Goal: Check status: Check status

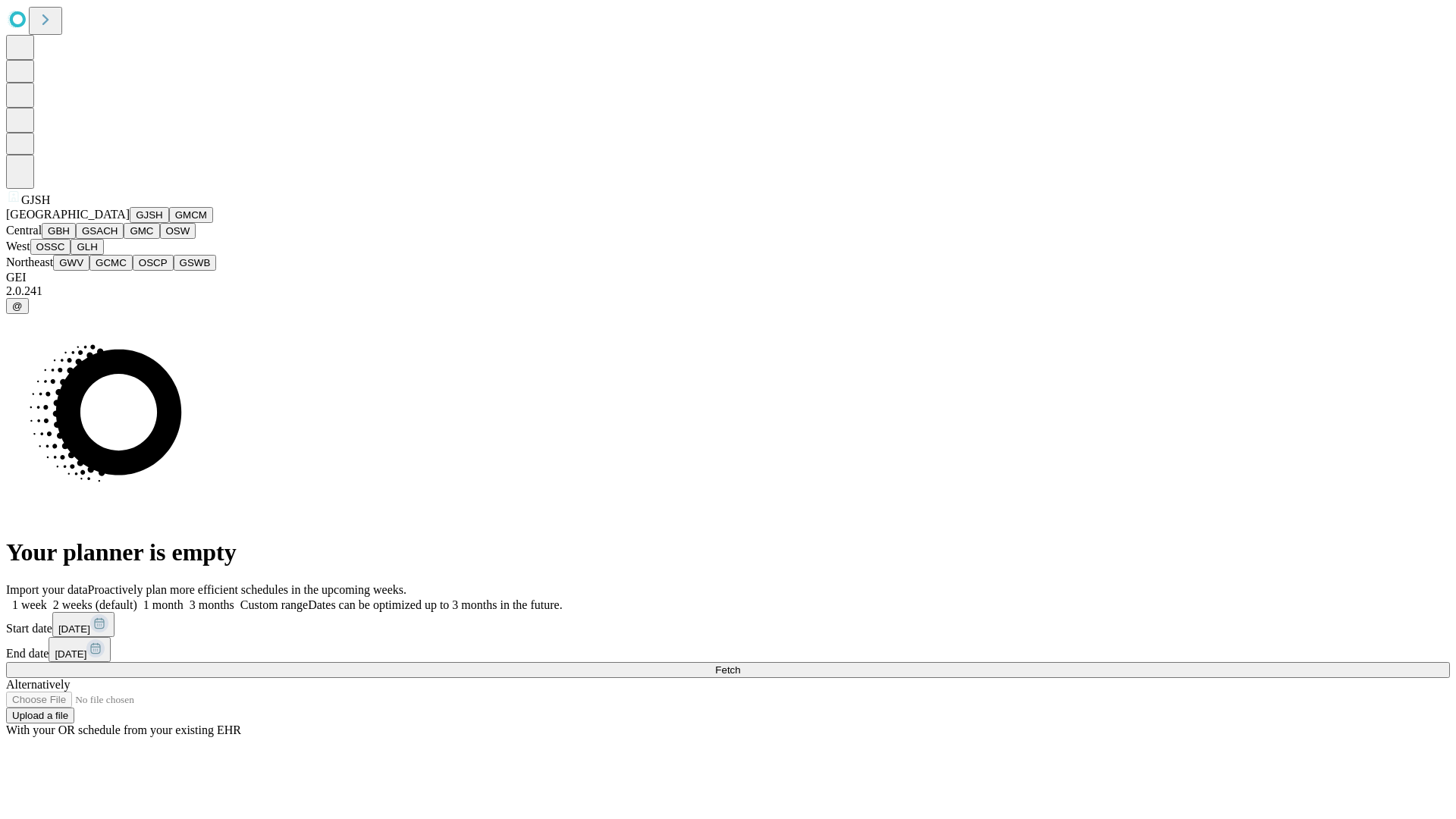
click at [129, 223] on button "GJSH" at bounding box center [149, 215] width 39 height 16
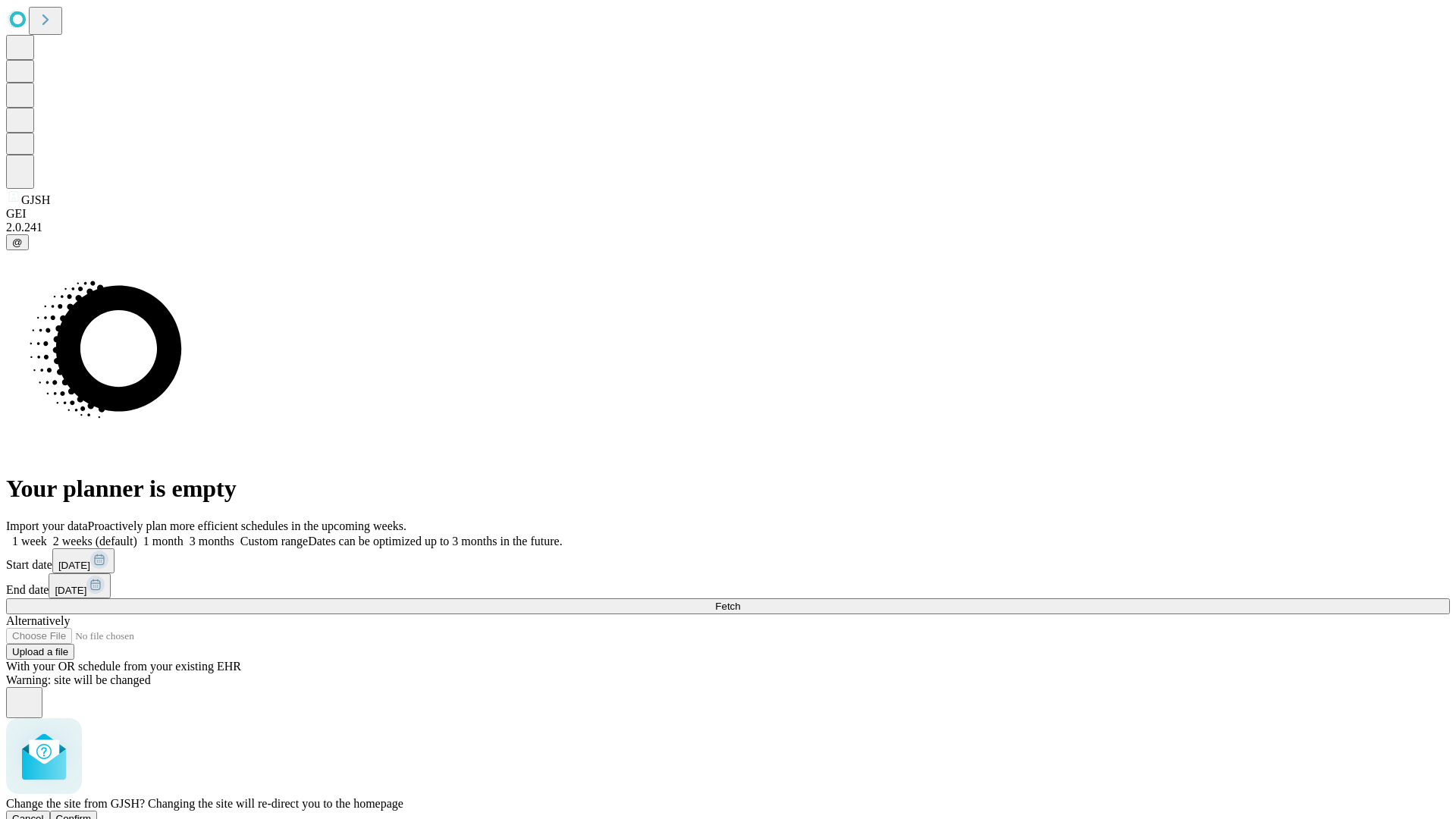
click at [92, 813] on span "Confirm" at bounding box center [74, 818] width 36 height 11
click at [137, 535] on label "2 weeks (default)" at bounding box center [92, 541] width 90 height 13
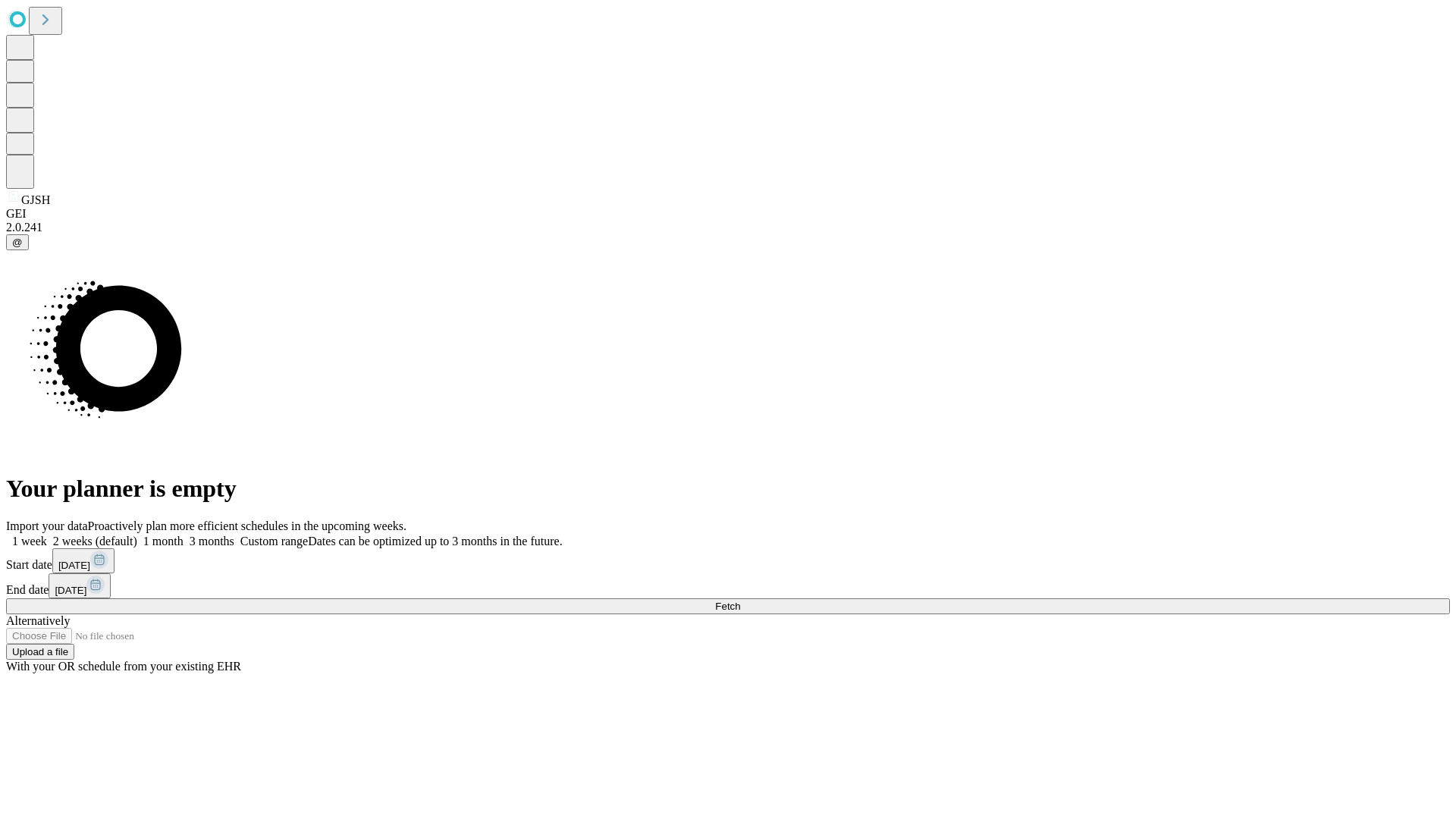
click at [740, 601] on span "Fetch" at bounding box center [727, 606] width 25 height 11
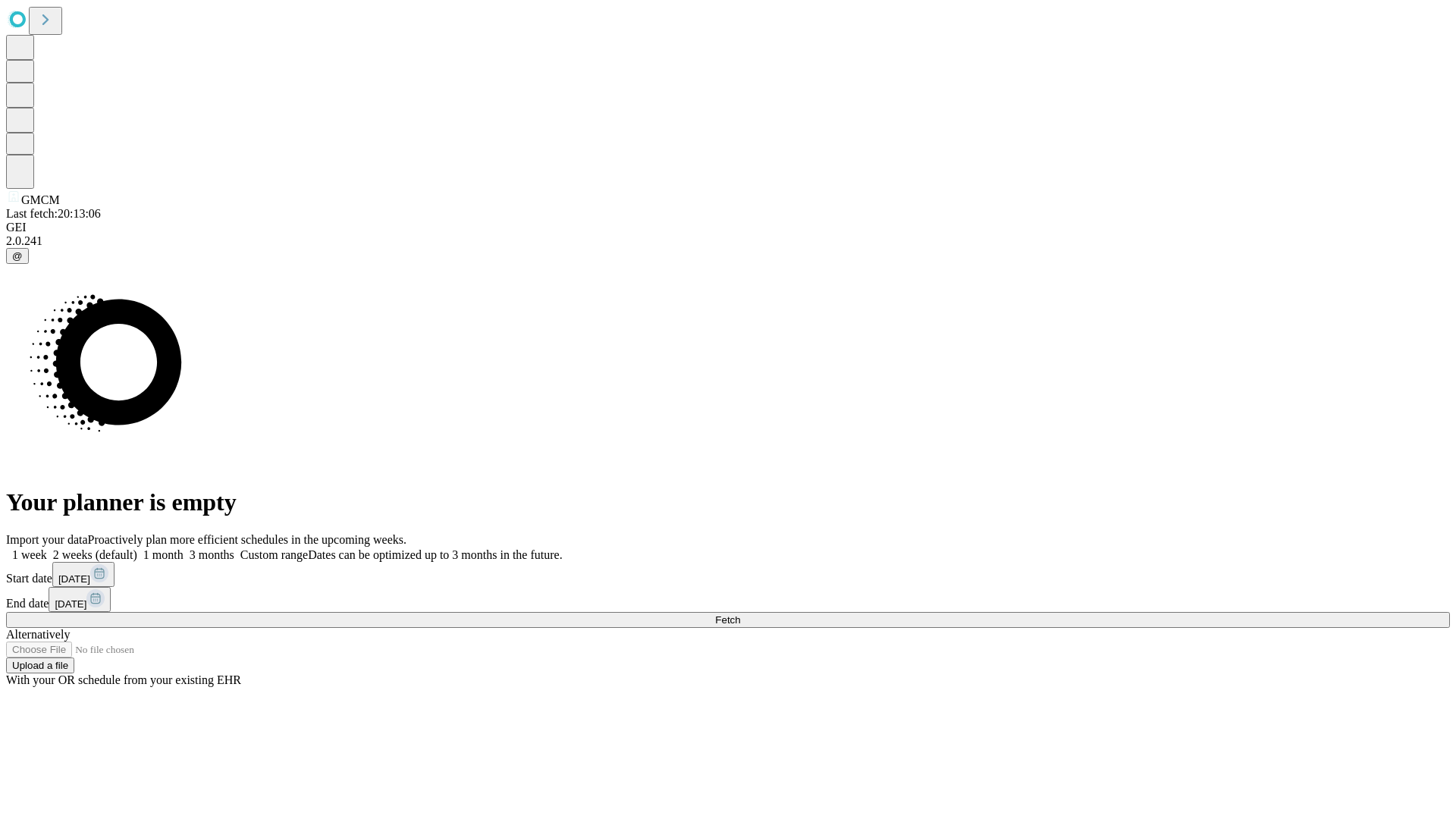
click at [137, 549] on label "2 weeks (default)" at bounding box center [92, 555] width 90 height 13
click at [740, 614] on span "Fetch" at bounding box center [727, 620] width 25 height 11
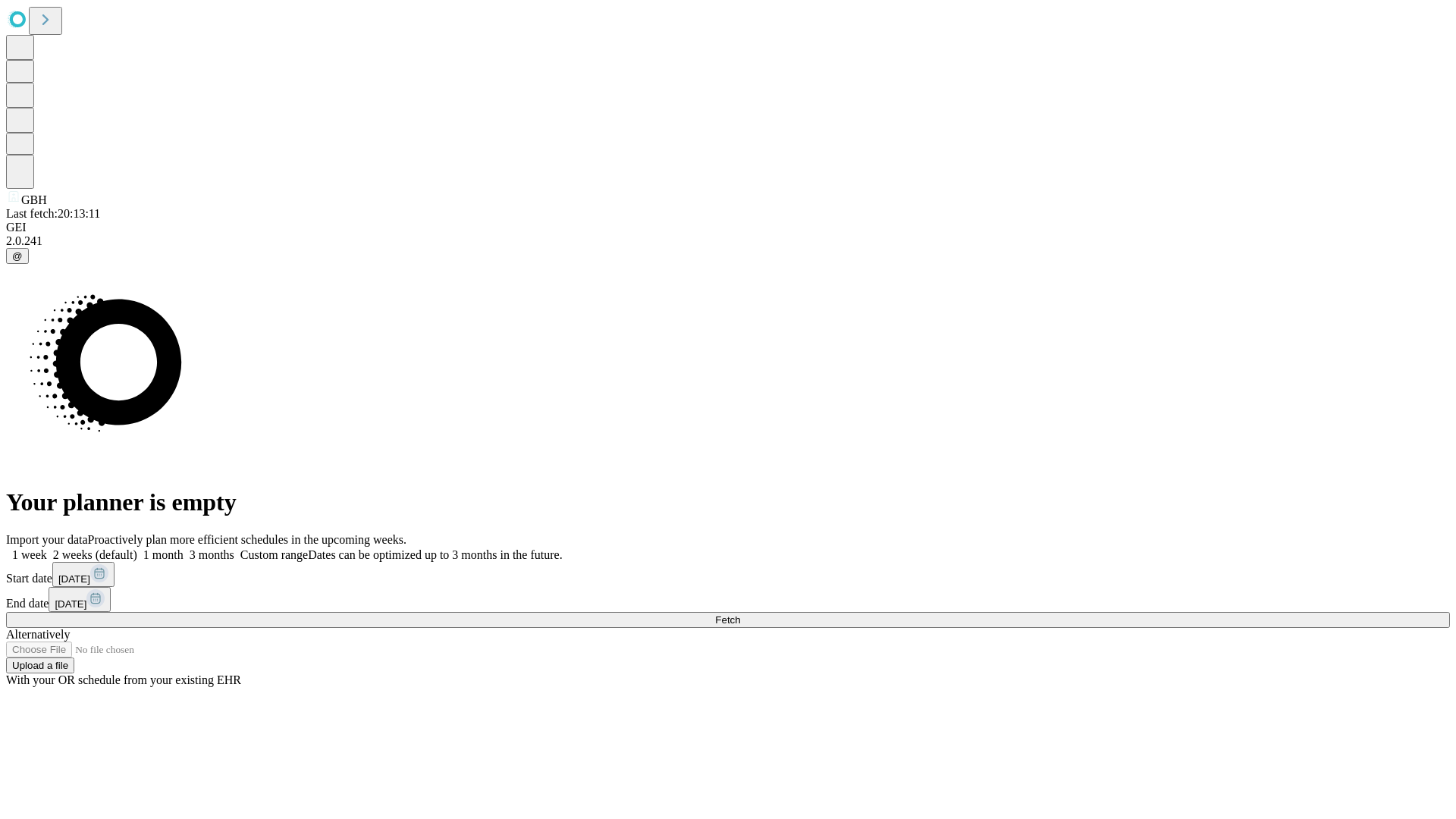
click at [137, 549] on label "2 weeks (default)" at bounding box center [92, 555] width 90 height 13
click at [740, 614] on span "Fetch" at bounding box center [727, 620] width 25 height 11
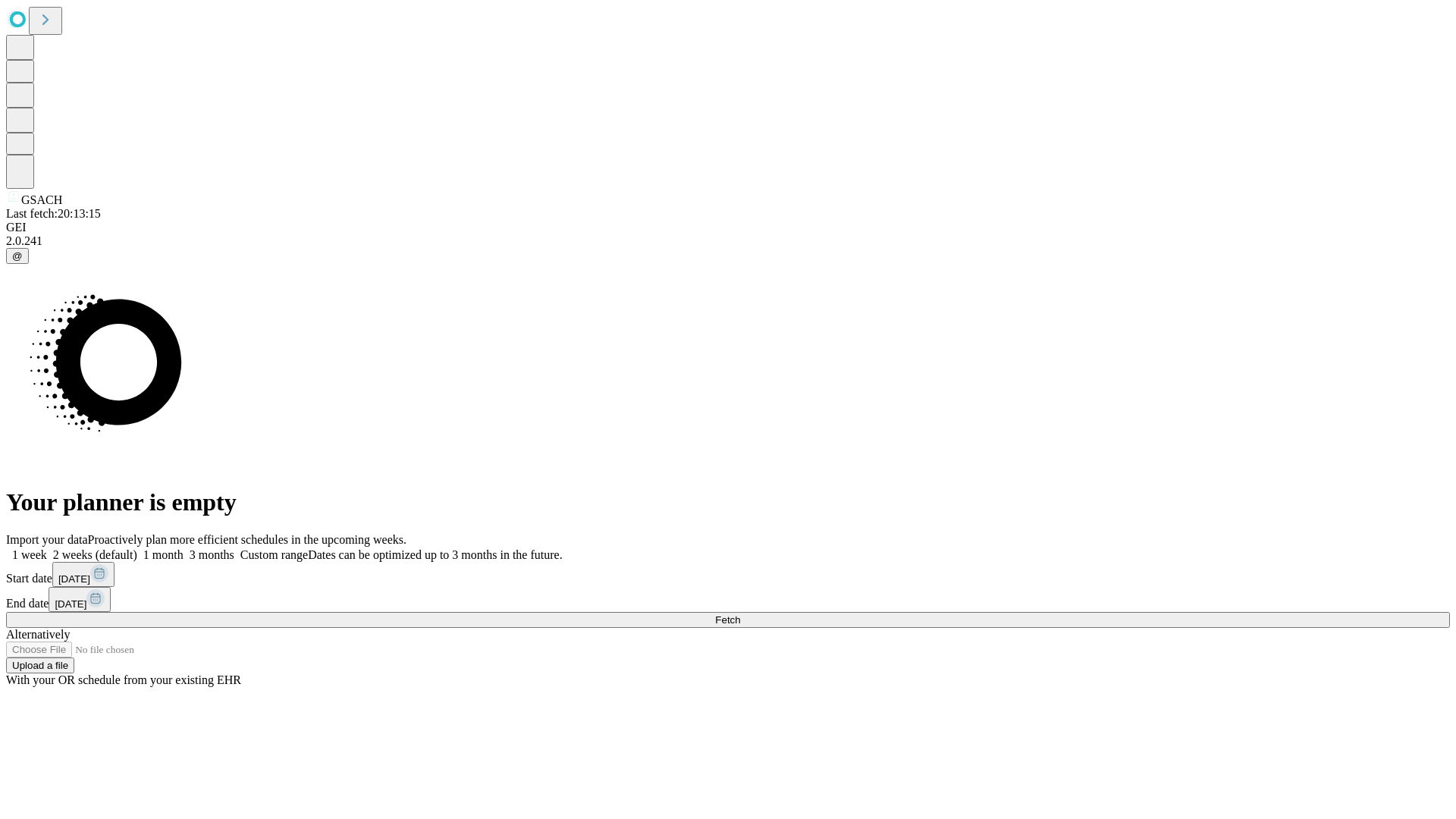
click at [137, 549] on label "2 weeks (default)" at bounding box center [92, 555] width 90 height 13
click at [740, 614] on span "Fetch" at bounding box center [727, 620] width 25 height 11
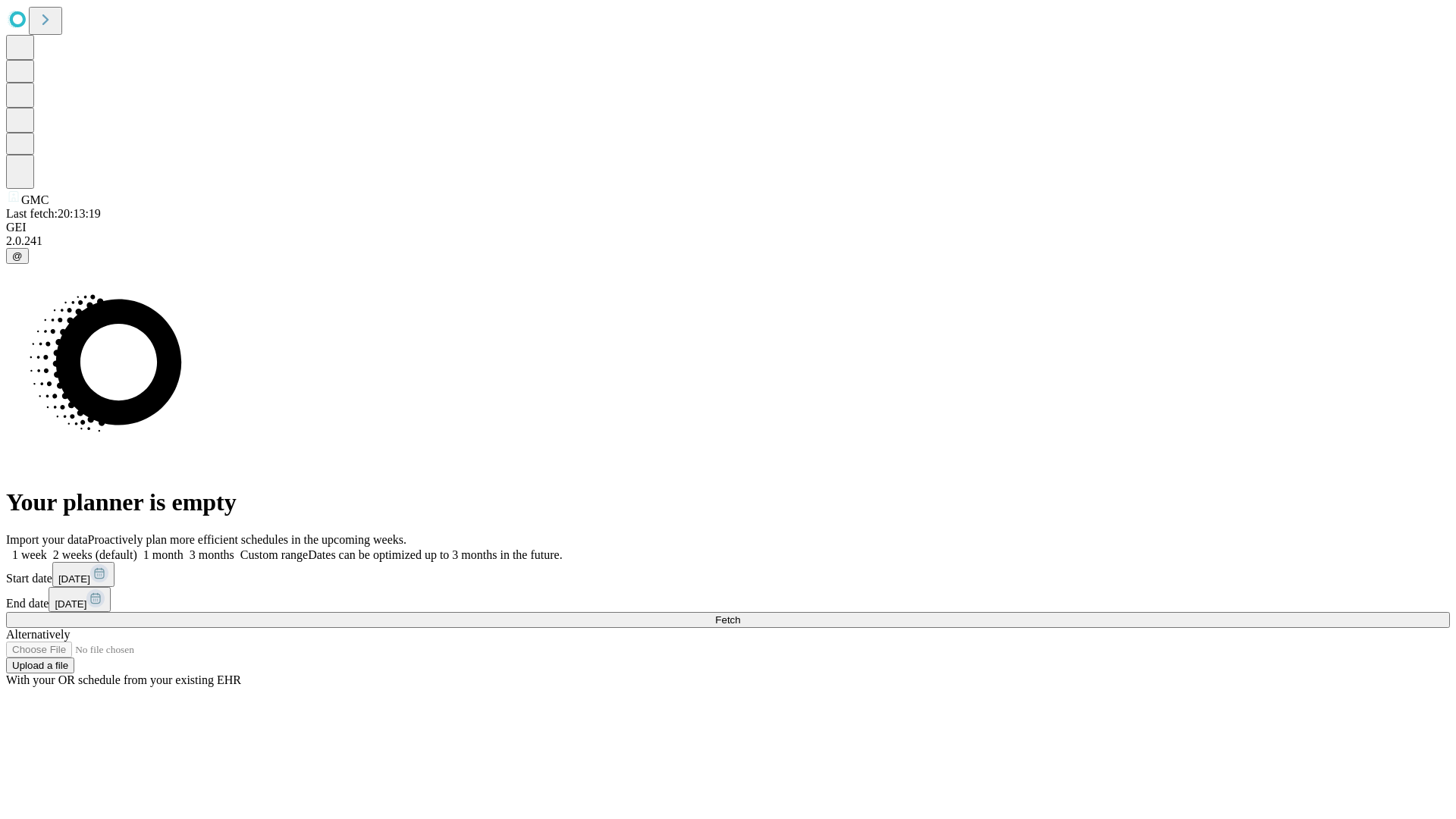
click at [137, 549] on label "2 weeks (default)" at bounding box center [92, 555] width 90 height 13
click at [740, 614] on span "Fetch" at bounding box center [727, 620] width 25 height 11
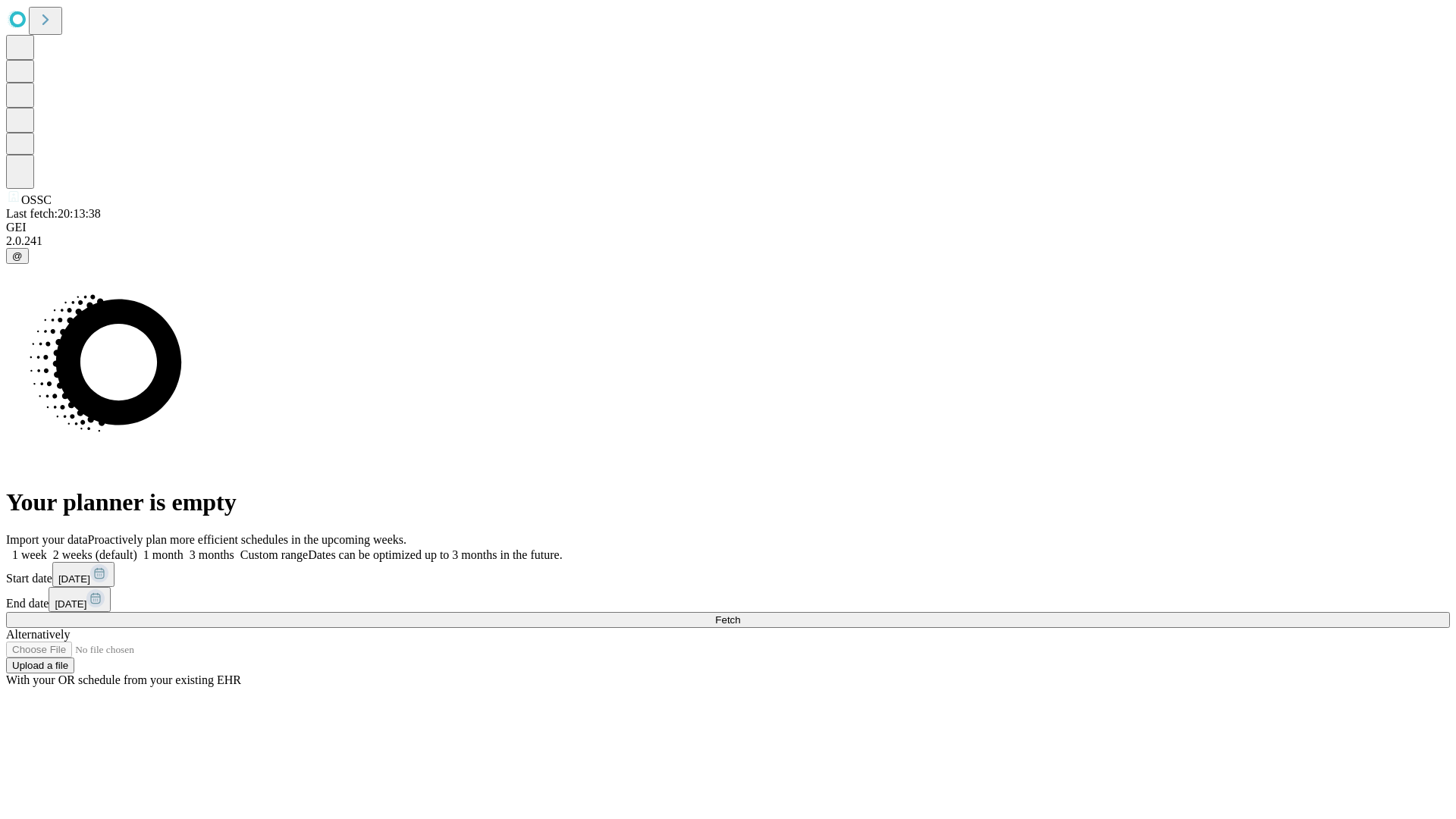
click at [137, 549] on label "2 weeks (default)" at bounding box center [92, 555] width 90 height 13
click at [740, 614] on span "Fetch" at bounding box center [727, 620] width 25 height 11
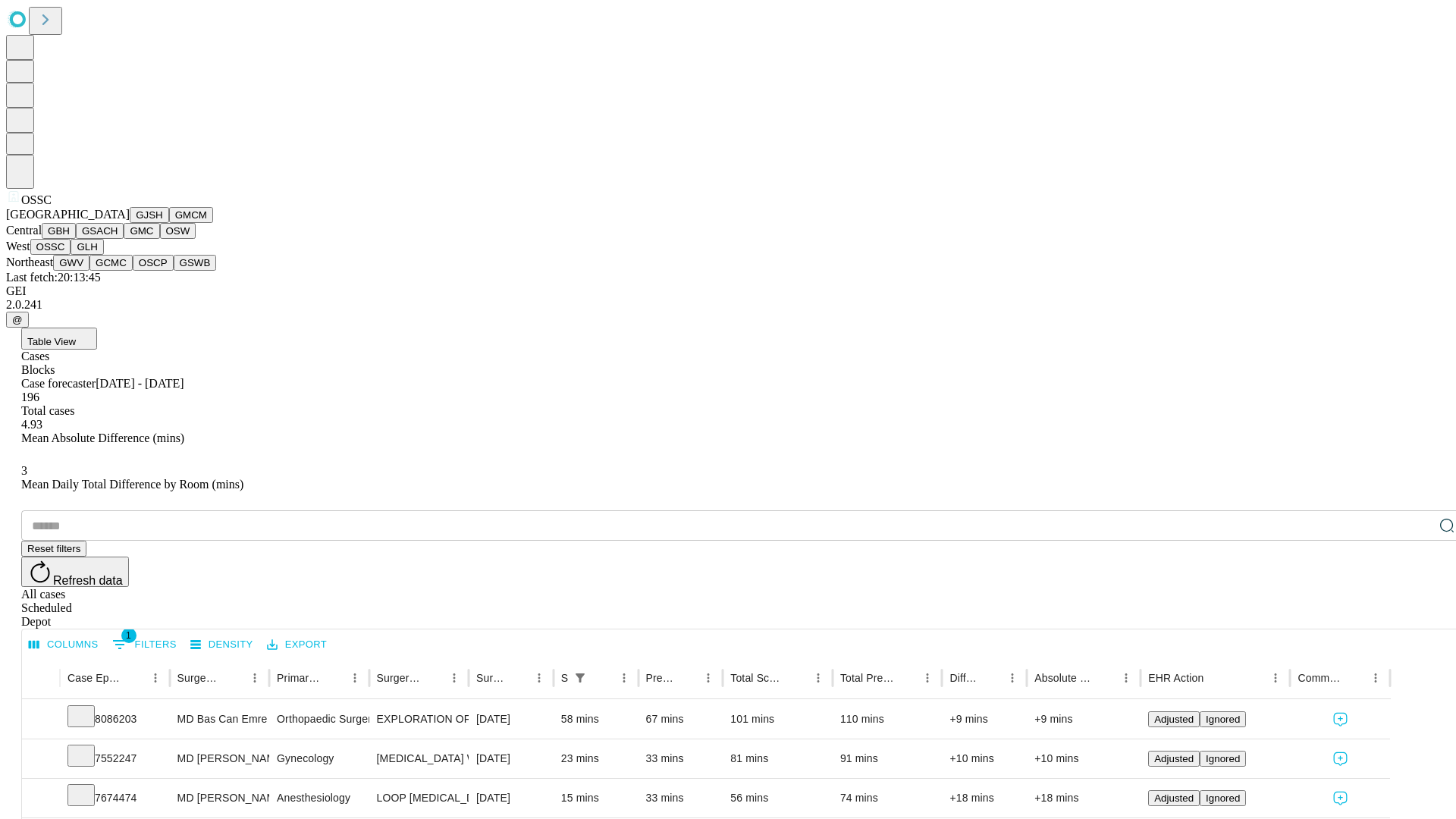
click at [103, 255] on button "GLH" at bounding box center [87, 247] width 33 height 16
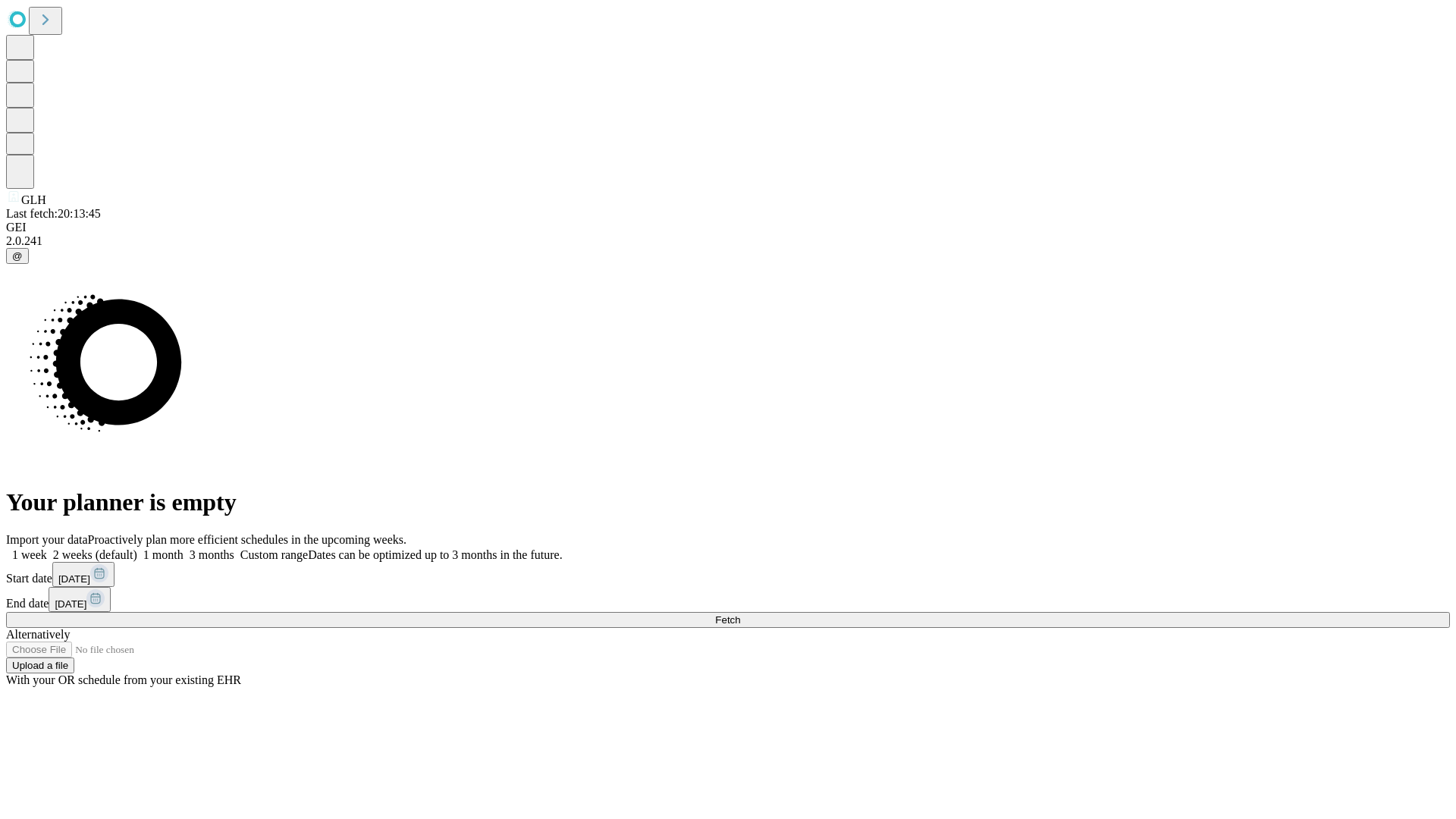
click at [740, 614] on span "Fetch" at bounding box center [727, 620] width 25 height 11
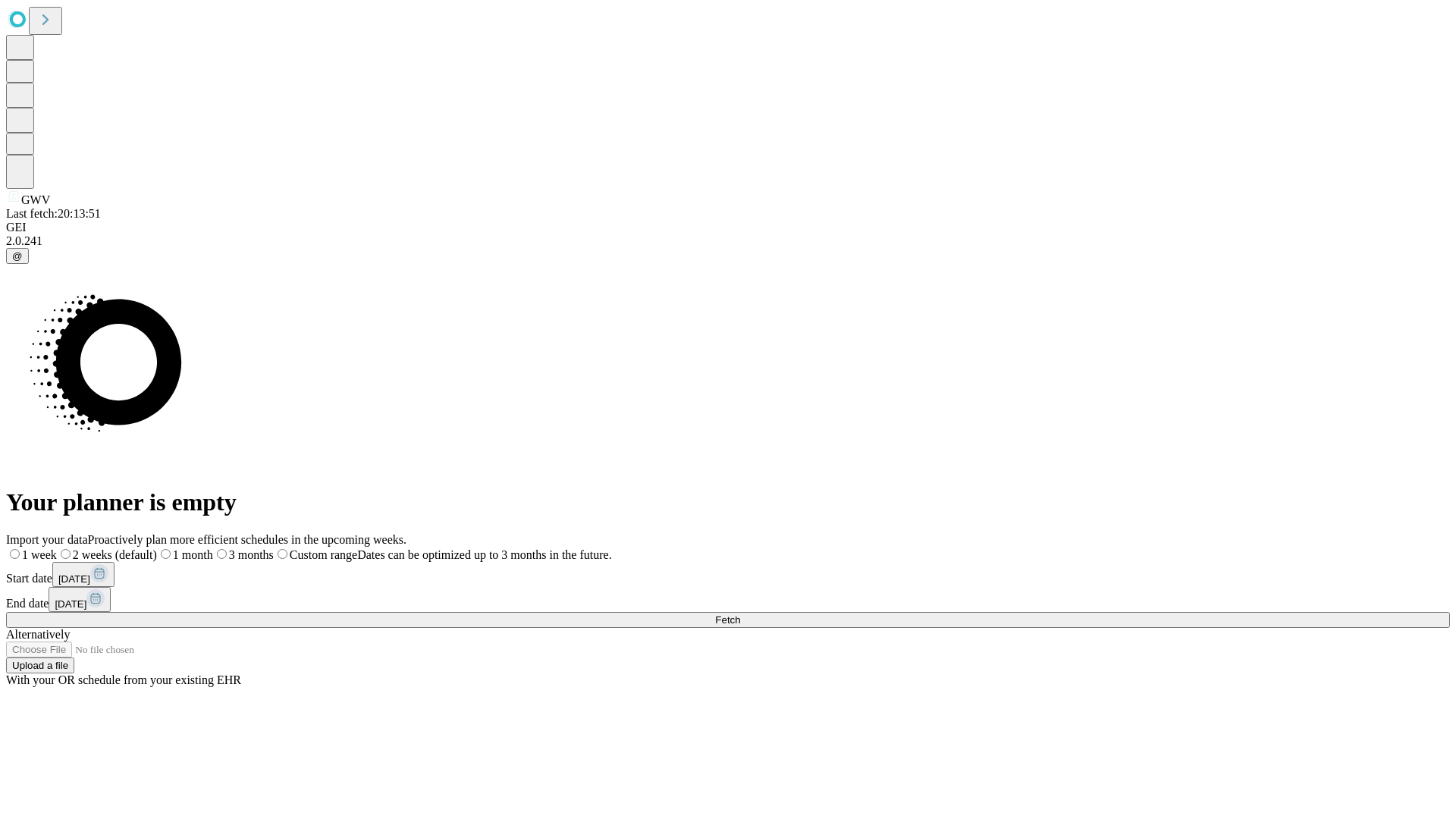
click at [157, 549] on label "2 weeks (default)" at bounding box center [106, 555] width 100 height 13
click at [740, 614] on span "Fetch" at bounding box center [727, 620] width 25 height 11
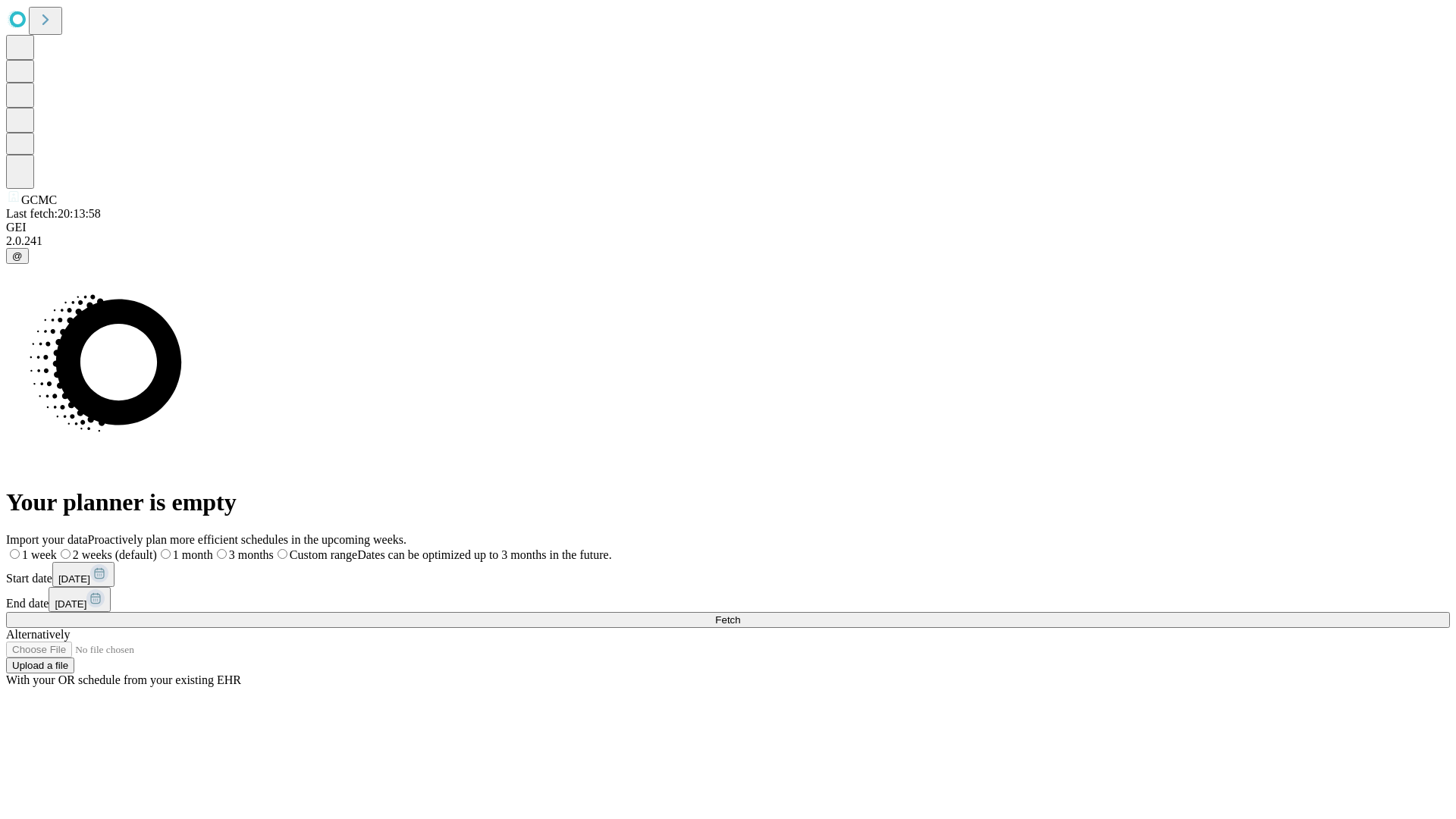
click at [740, 614] on span "Fetch" at bounding box center [727, 620] width 25 height 11
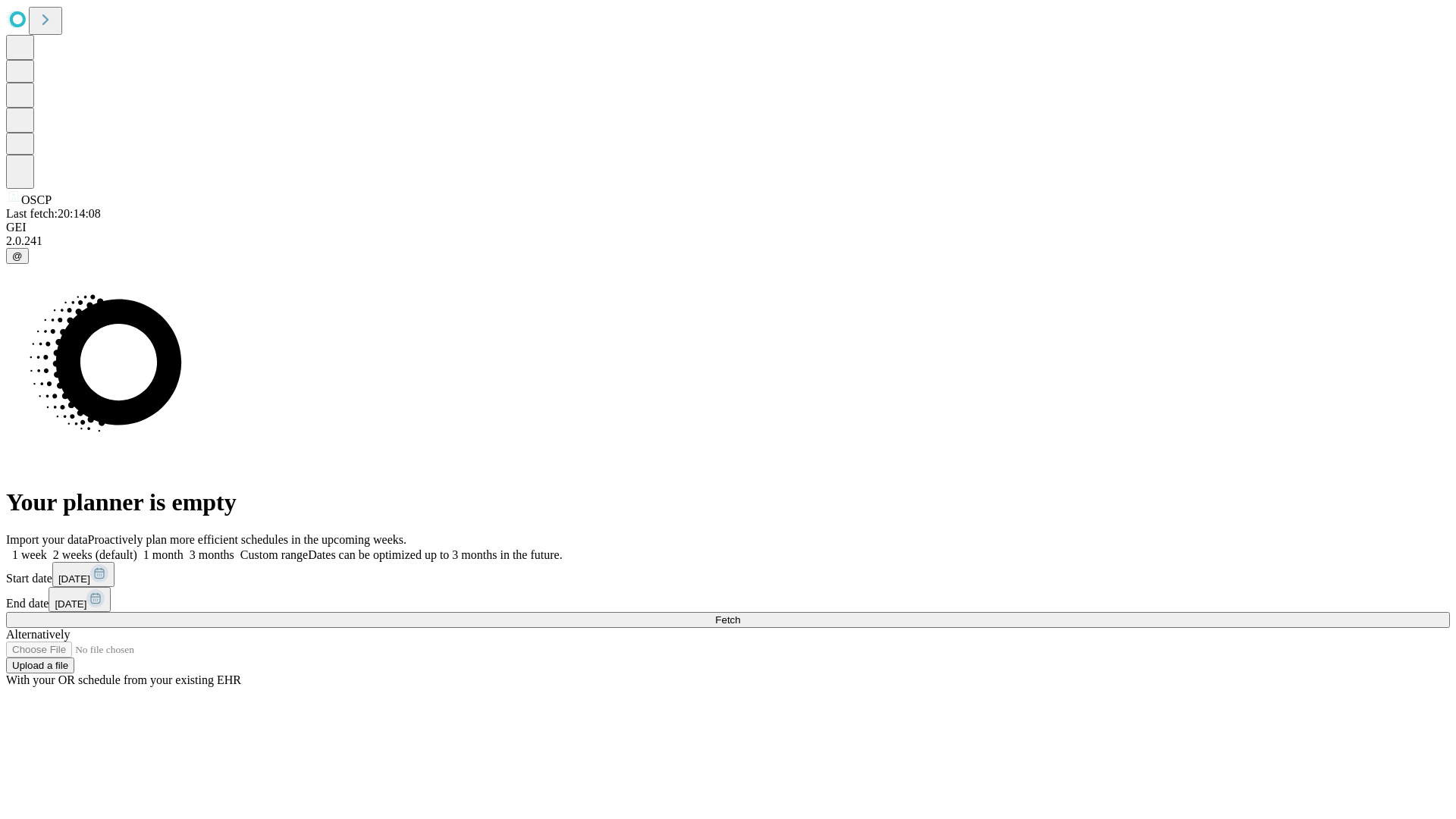
click at [137, 549] on label "2 weeks (default)" at bounding box center [92, 555] width 90 height 13
click at [740, 614] on span "Fetch" at bounding box center [727, 620] width 25 height 11
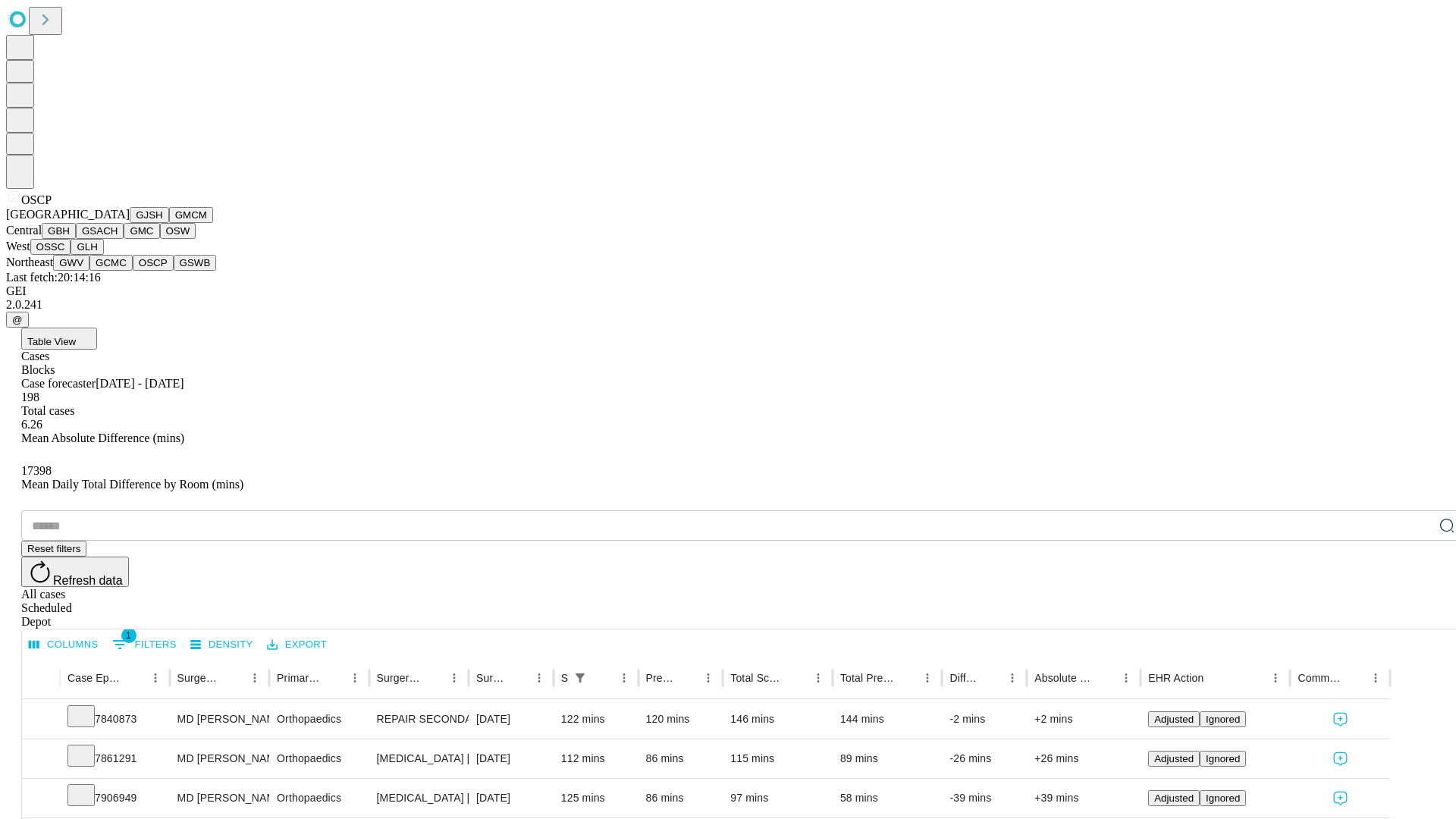
click at [174, 270] on button "GSWB" at bounding box center [195, 263] width 43 height 16
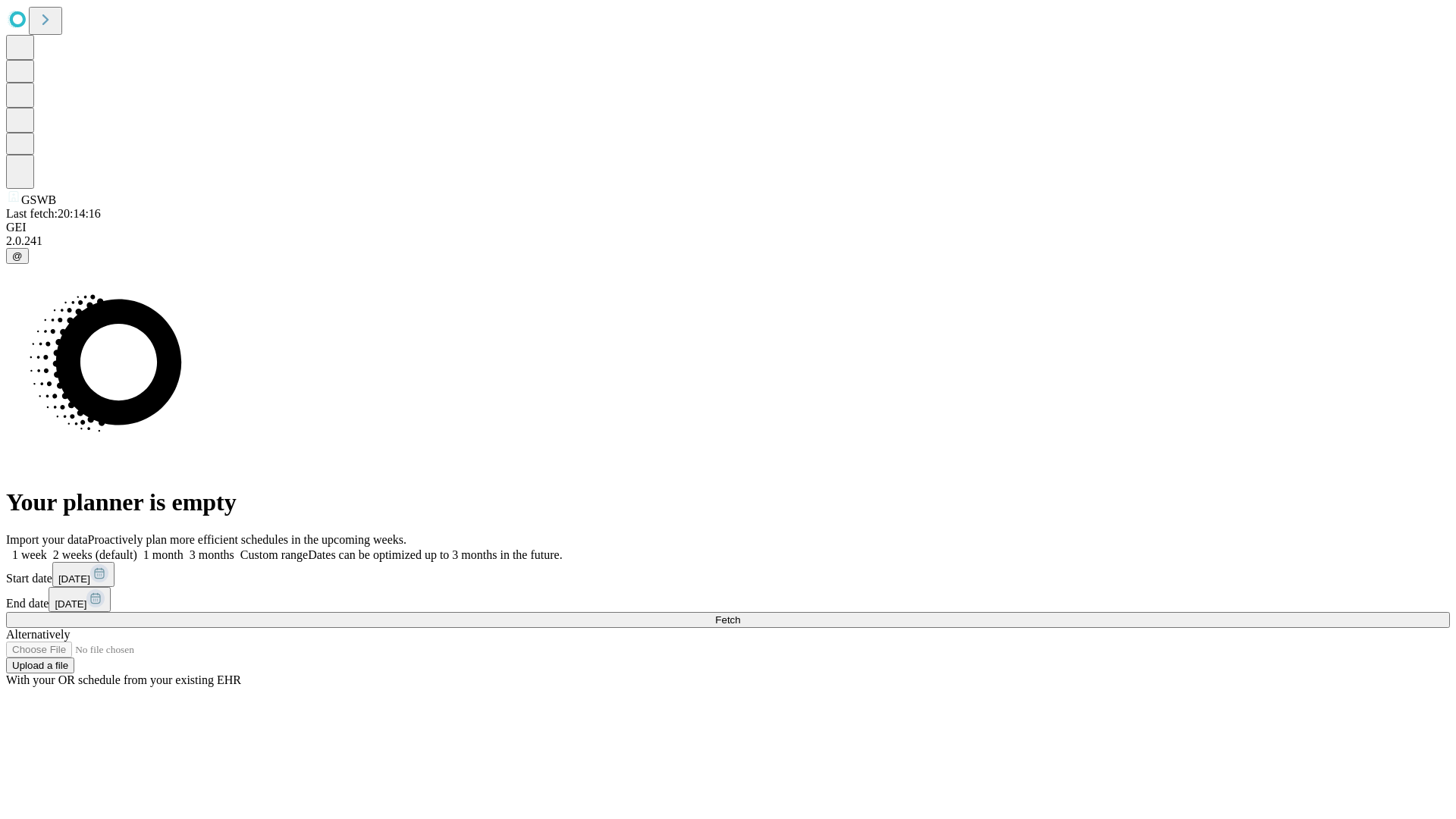
click at [137, 549] on label "2 weeks (default)" at bounding box center [92, 555] width 90 height 13
click at [740, 614] on span "Fetch" at bounding box center [727, 620] width 25 height 11
